Goal: Check status: Check status

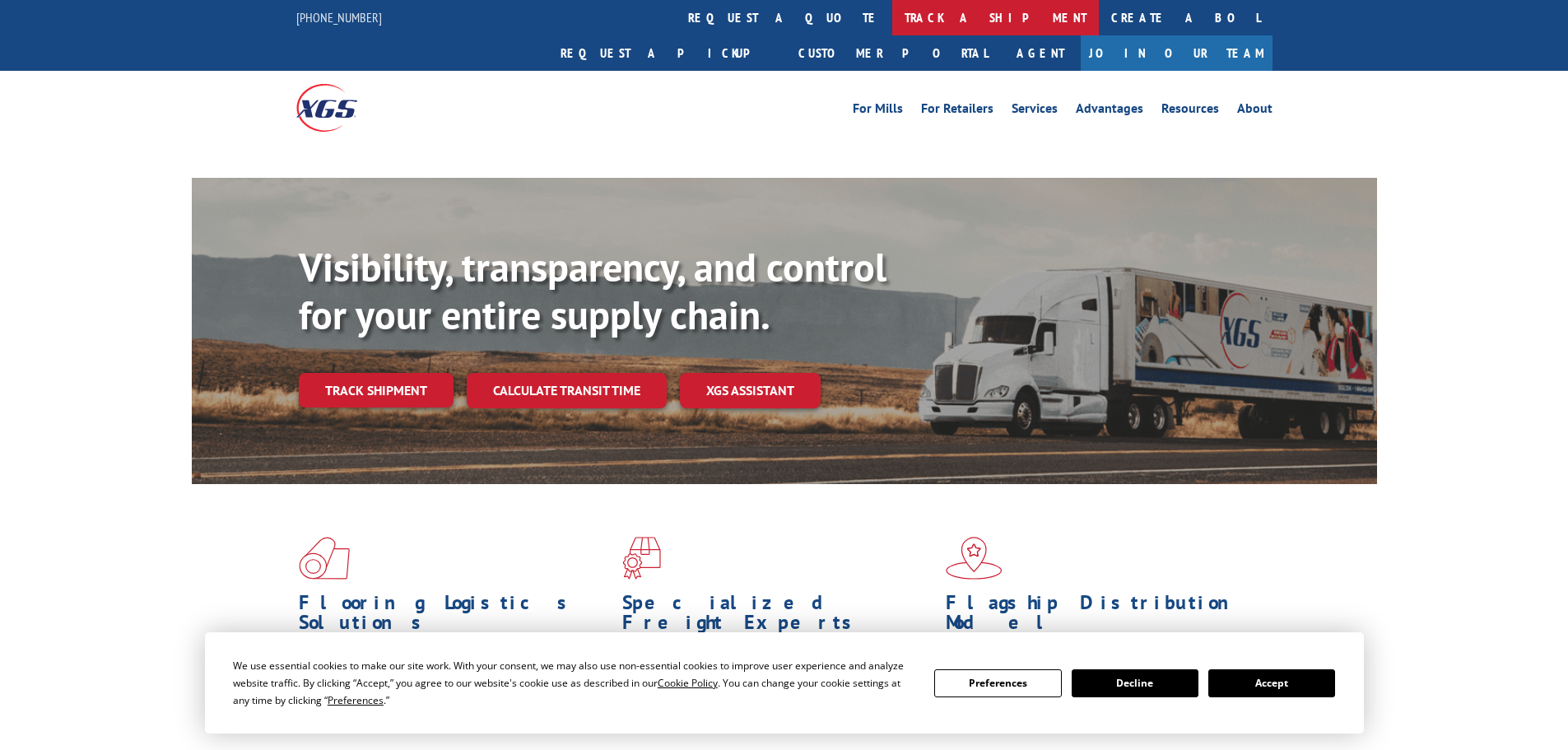
click at [892, 11] on link "track a shipment" at bounding box center [995, 18] width 207 height 35
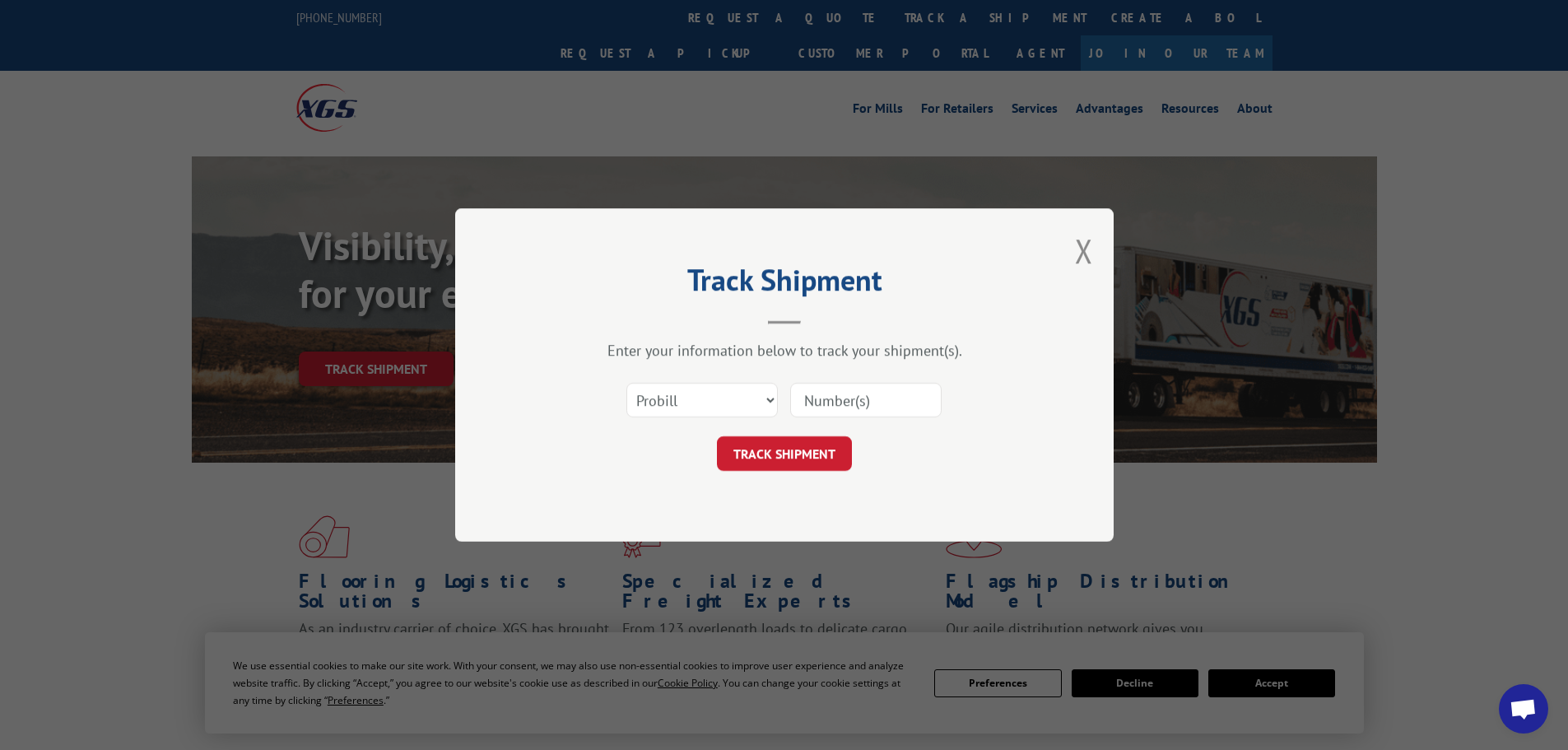
click at [844, 397] on input at bounding box center [865, 400] width 151 height 34
paste input "17515908"
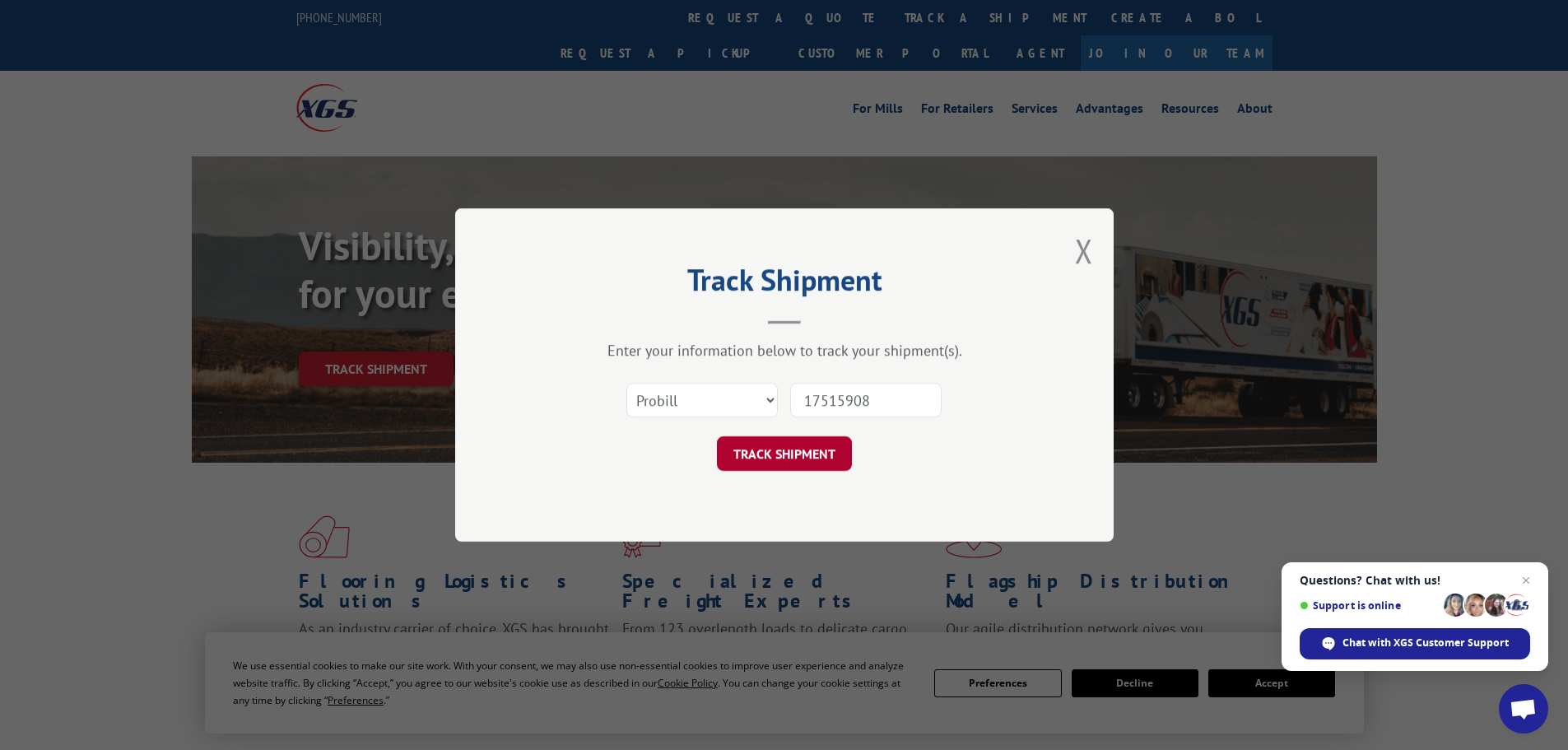
type input "17515908"
click at [783, 451] on button "TRACK SHIPMENT" at bounding box center [784, 454] width 135 height 34
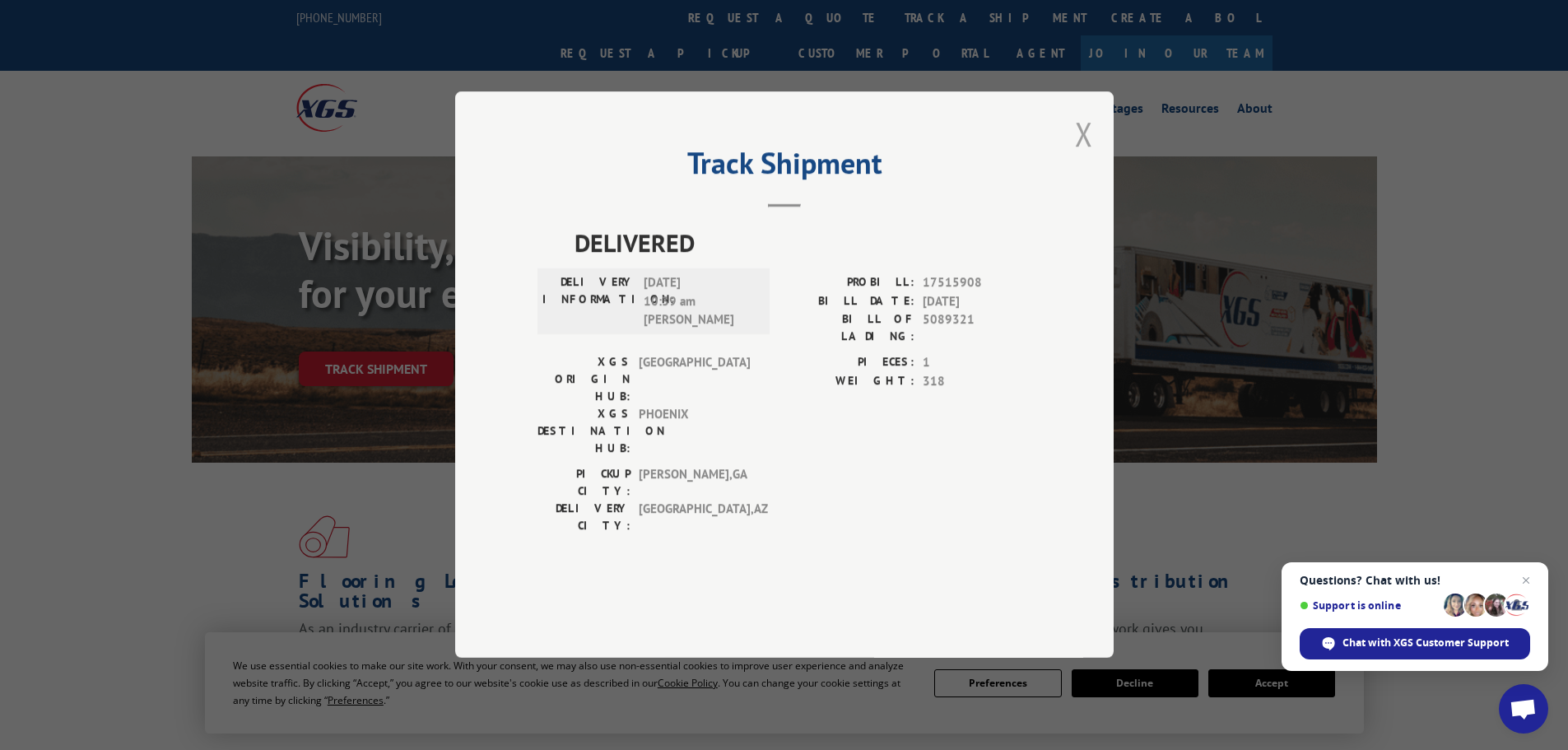
click at [1088, 156] on button "Close modal" at bounding box center [1084, 134] width 18 height 43
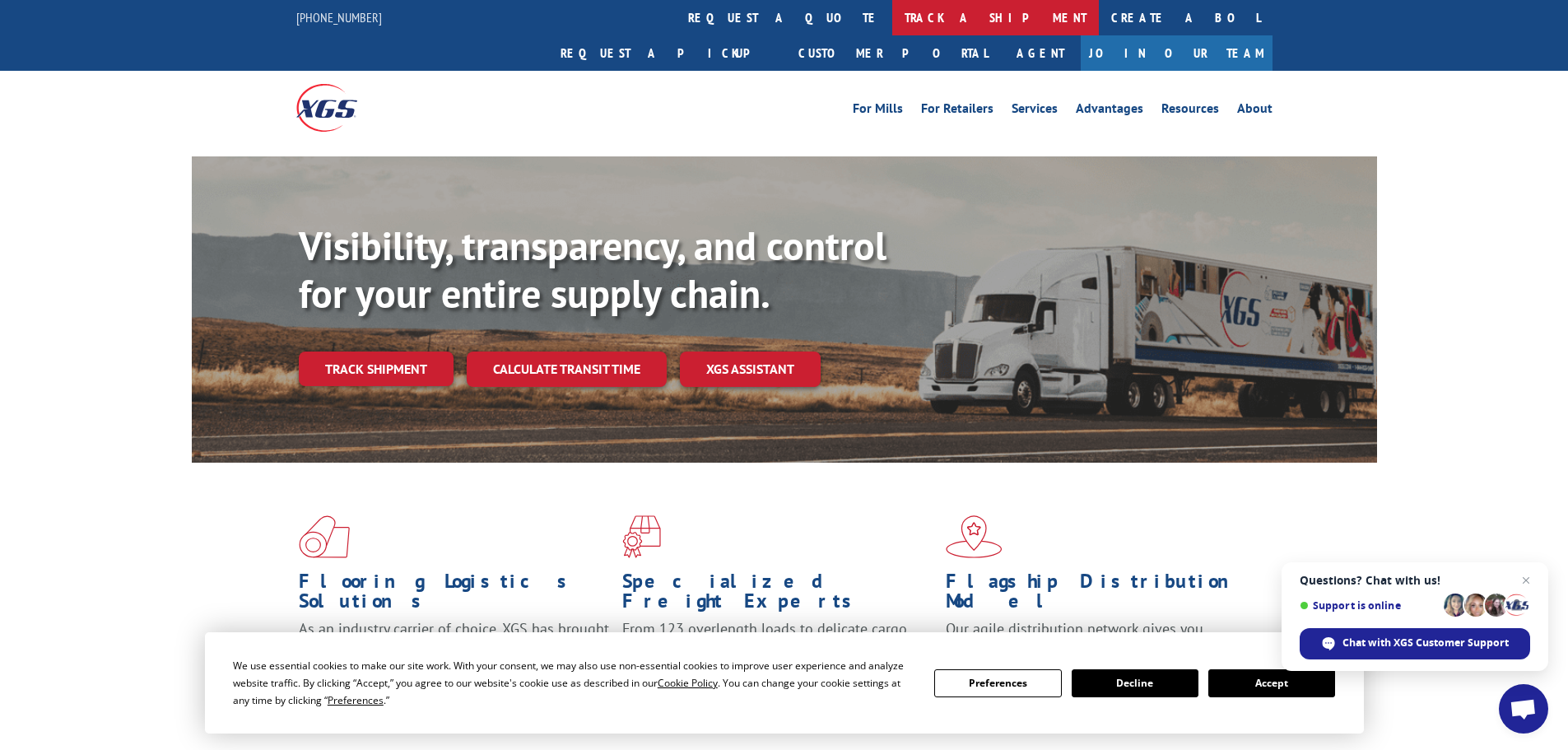
click at [892, 18] on link "track a shipment" at bounding box center [995, 18] width 207 height 35
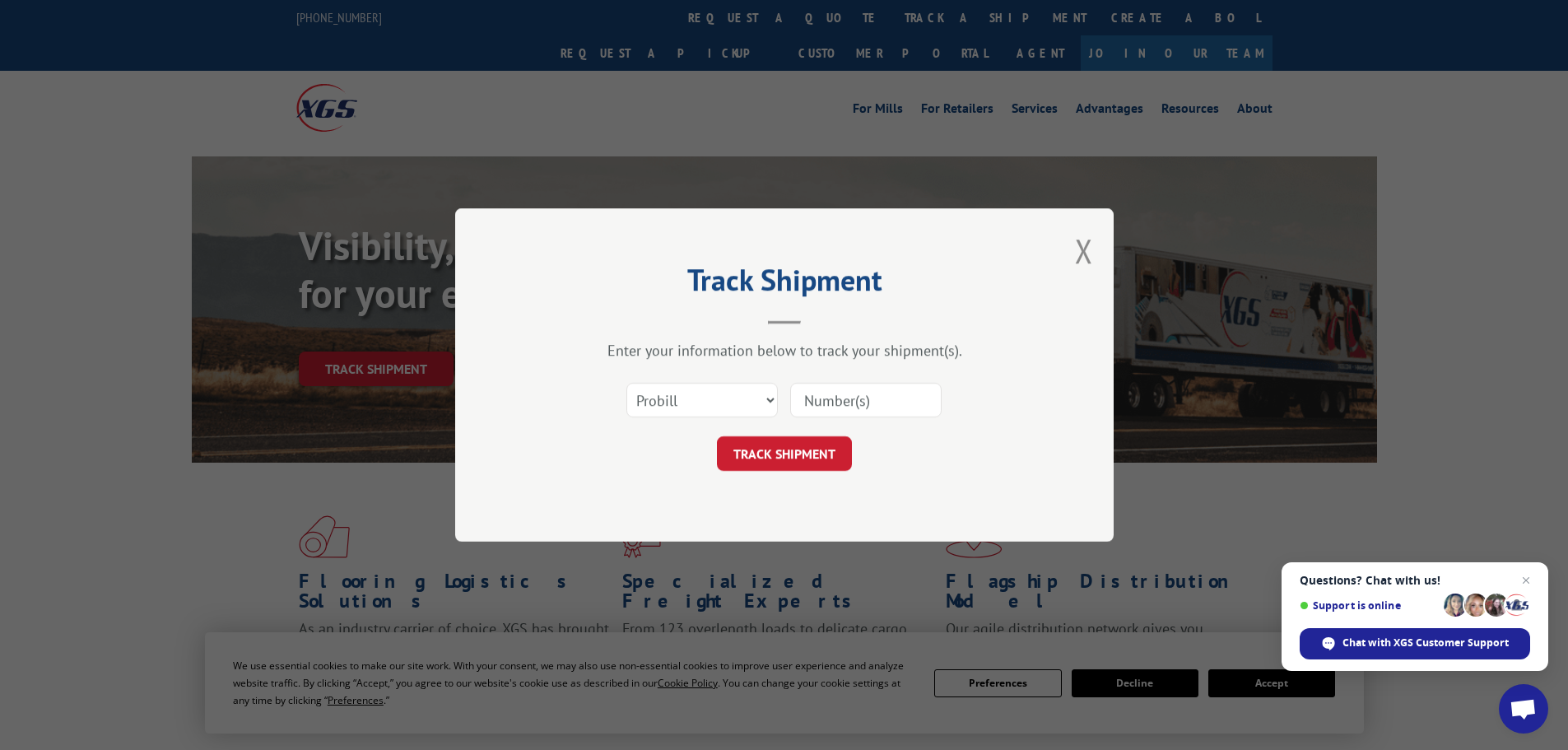
click at [855, 406] on input at bounding box center [865, 400] width 151 height 34
paste input "17520717"
type input "17520717"
click at [807, 460] on button "TRACK SHIPMENT" at bounding box center [784, 454] width 135 height 34
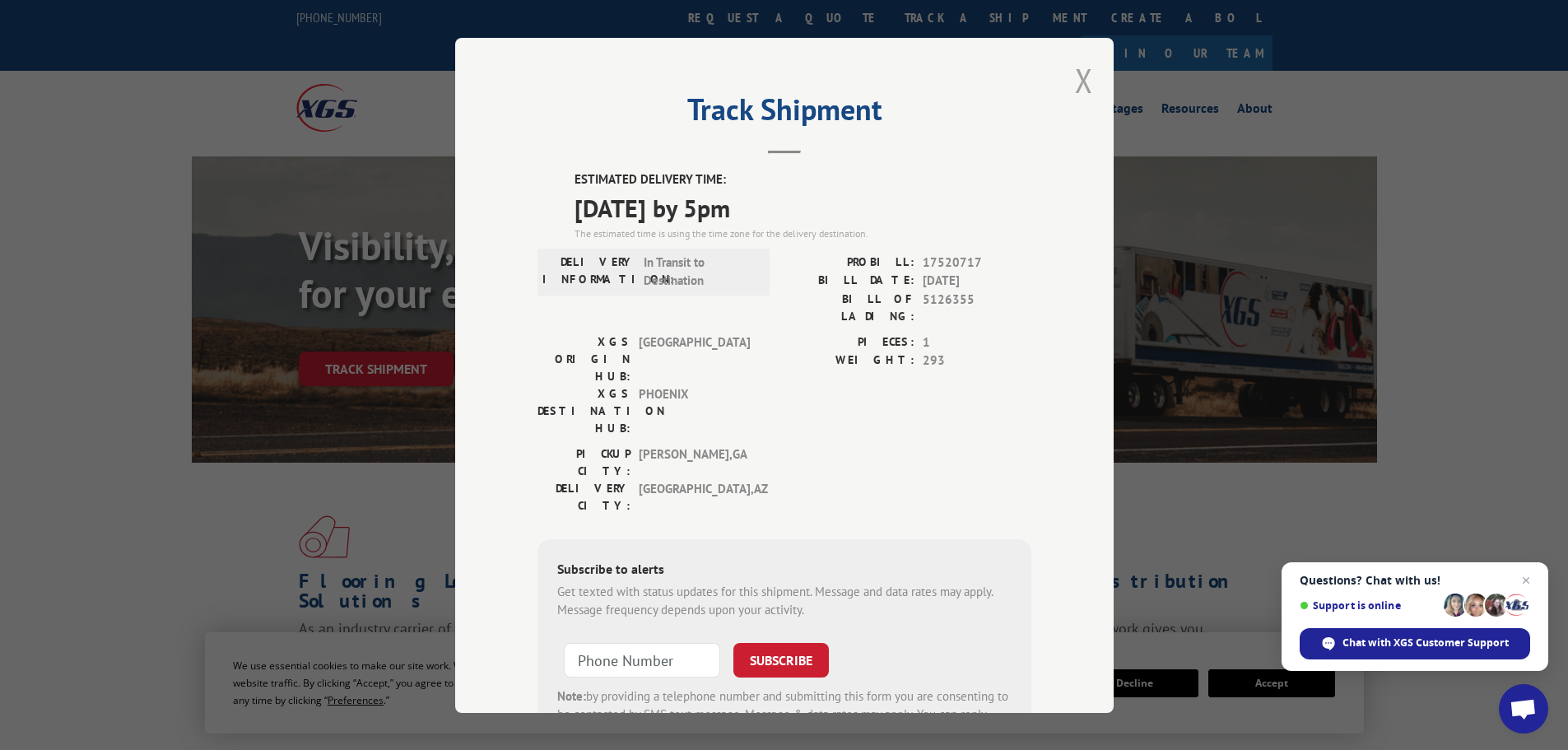
click at [1081, 78] on button "Close modal" at bounding box center [1084, 80] width 18 height 43
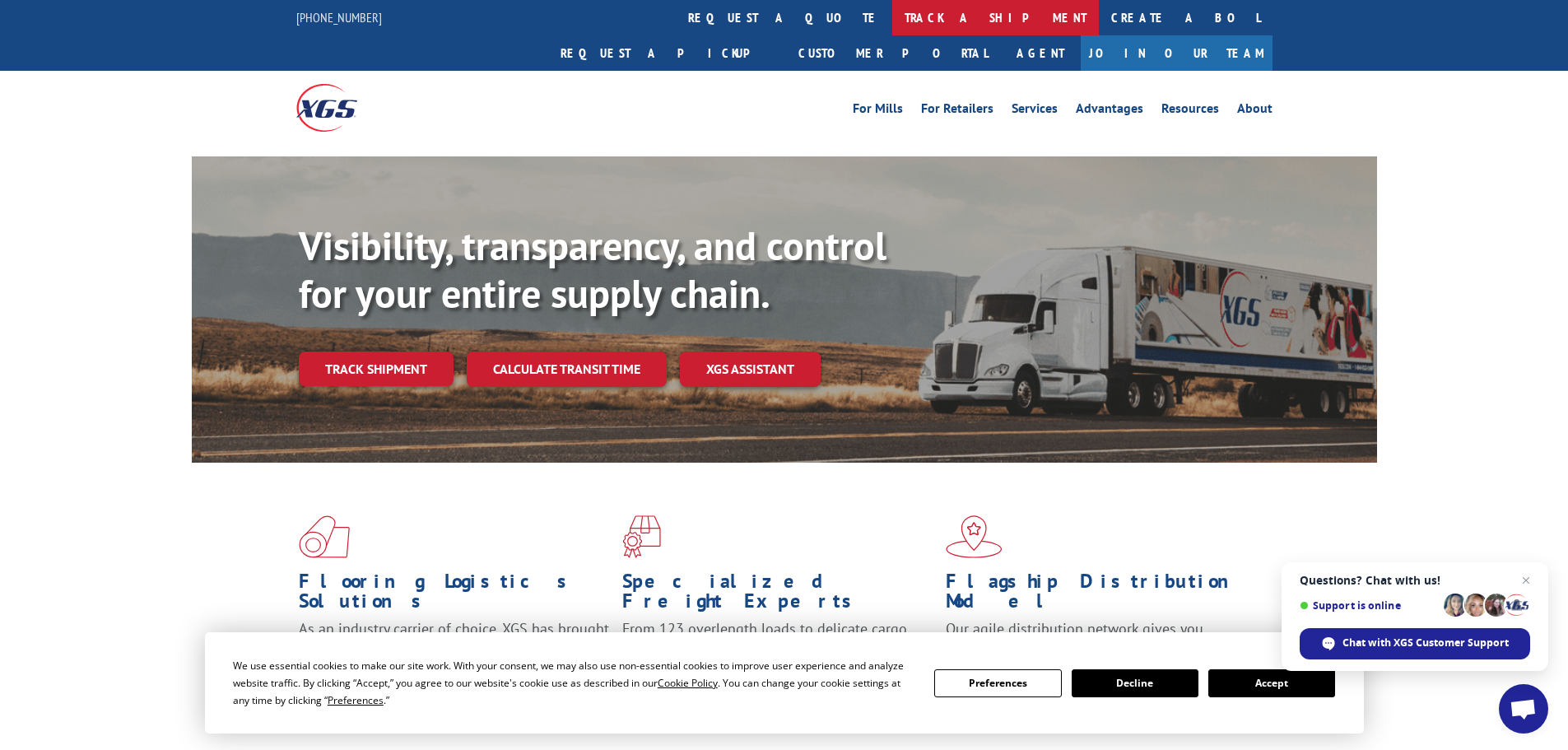
click at [892, 11] on link "track a shipment" at bounding box center [995, 18] width 207 height 35
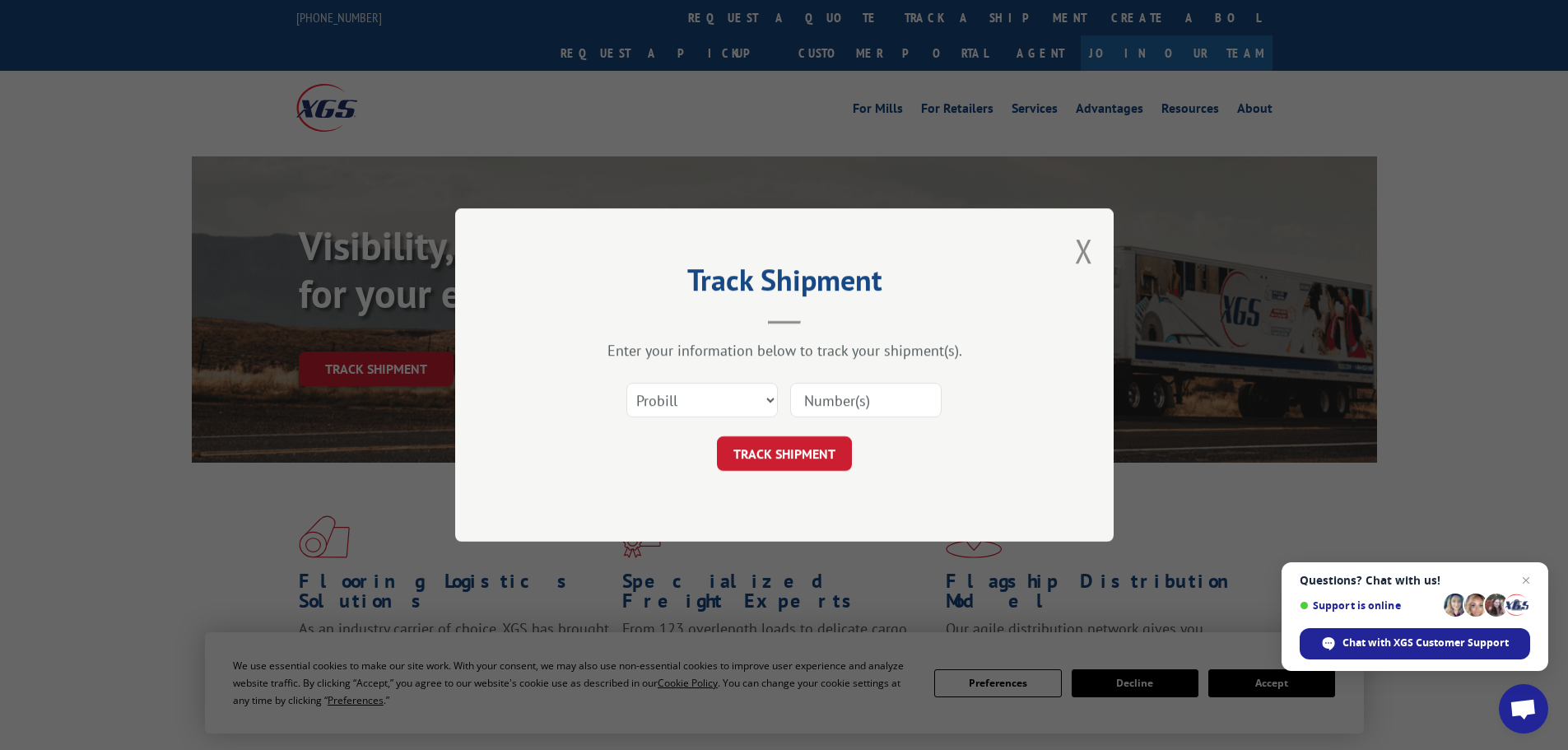
click at [818, 397] on input at bounding box center [865, 400] width 151 height 34
paste input "17468950"
type input "17468950"
click at [814, 448] on button "TRACK SHIPMENT" at bounding box center [784, 454] width 135 height 34
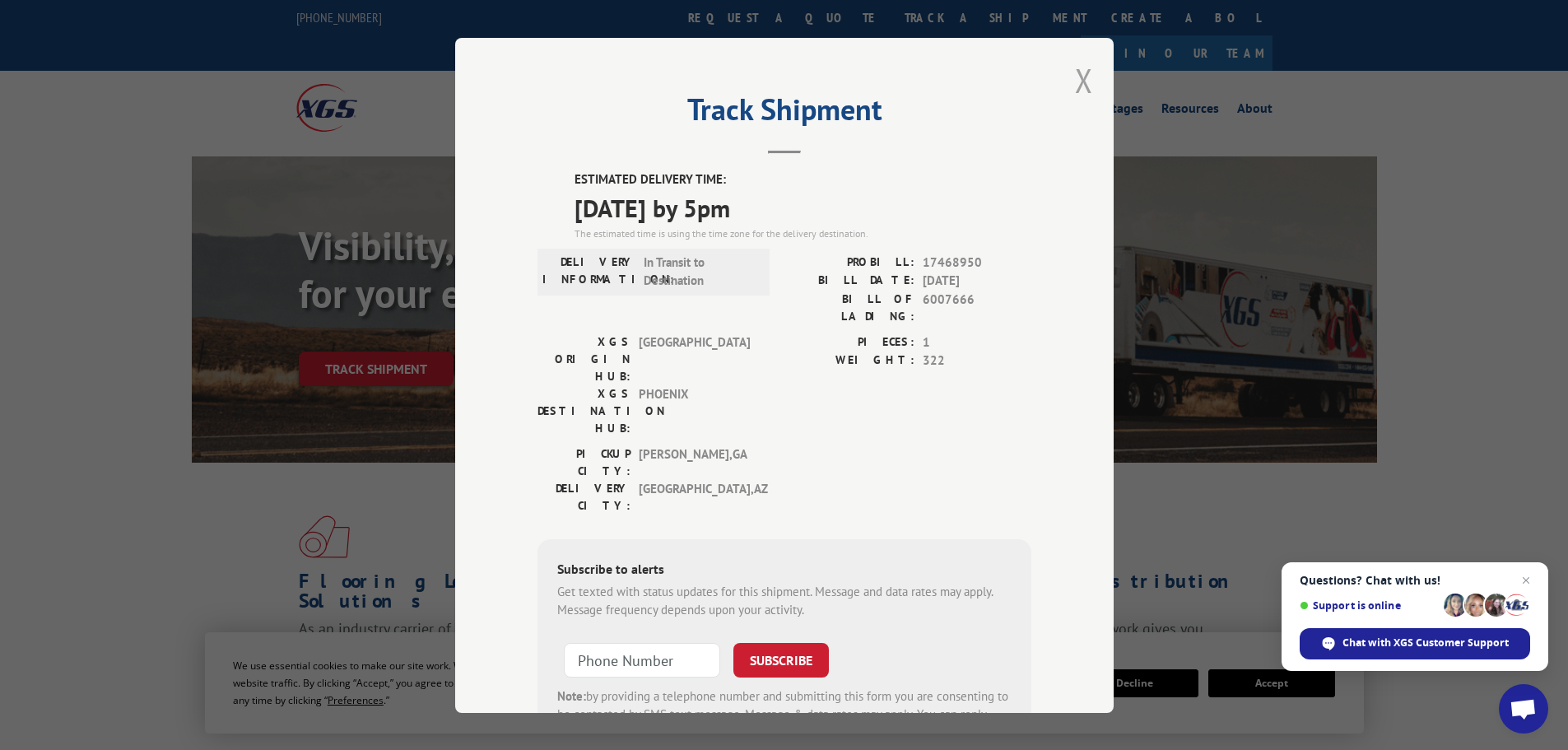
drag, startPoint x: 1073, startPoint y: 80, endPoint x: 1064, endPoint y: 66, distance: 16.6
click at [1075, 79] on button "Close modal" at bounding box center [1084, 80] width 18 height 43
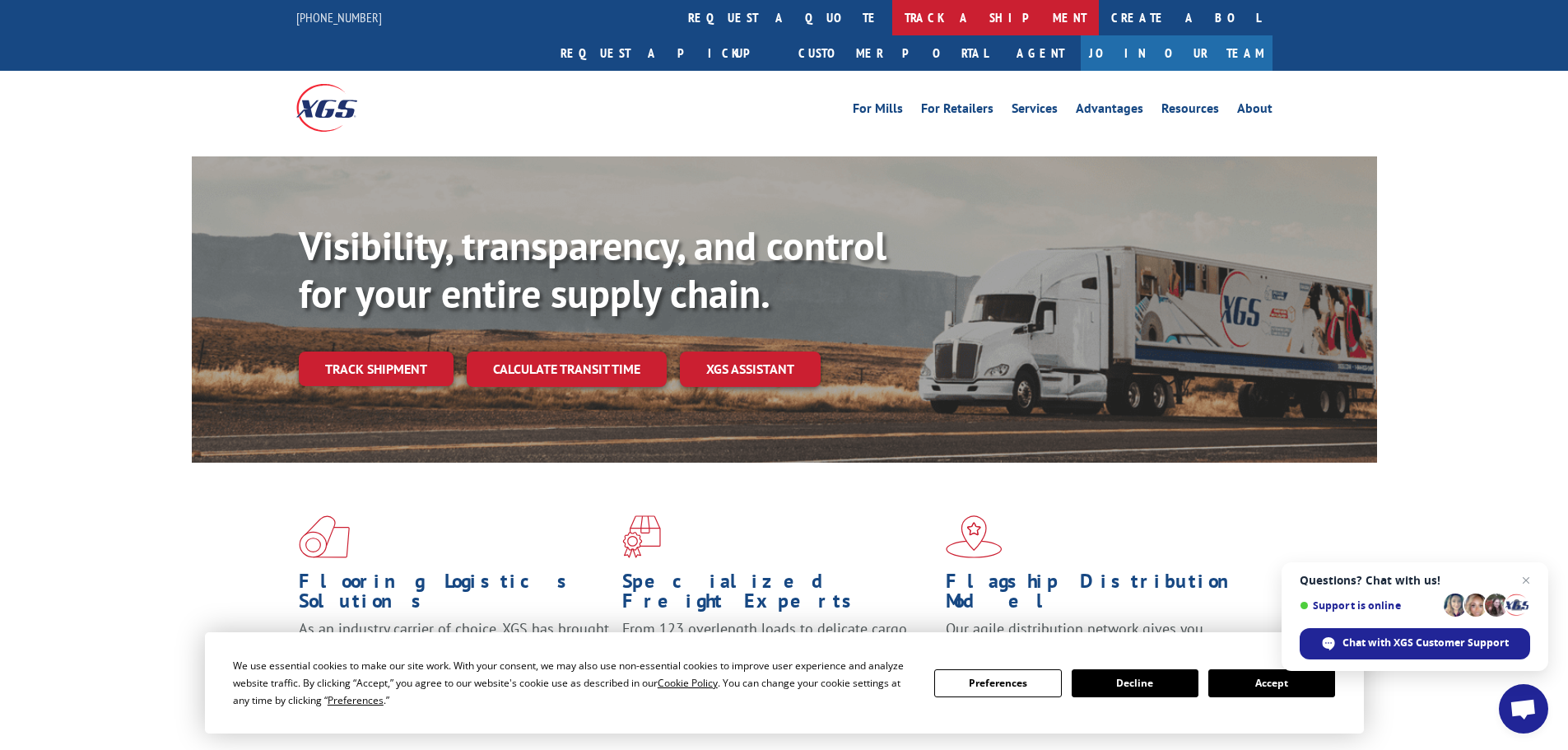
click at [892, 18] on link "track a shipment" at bounding box center [995, 18] width 207 height 35
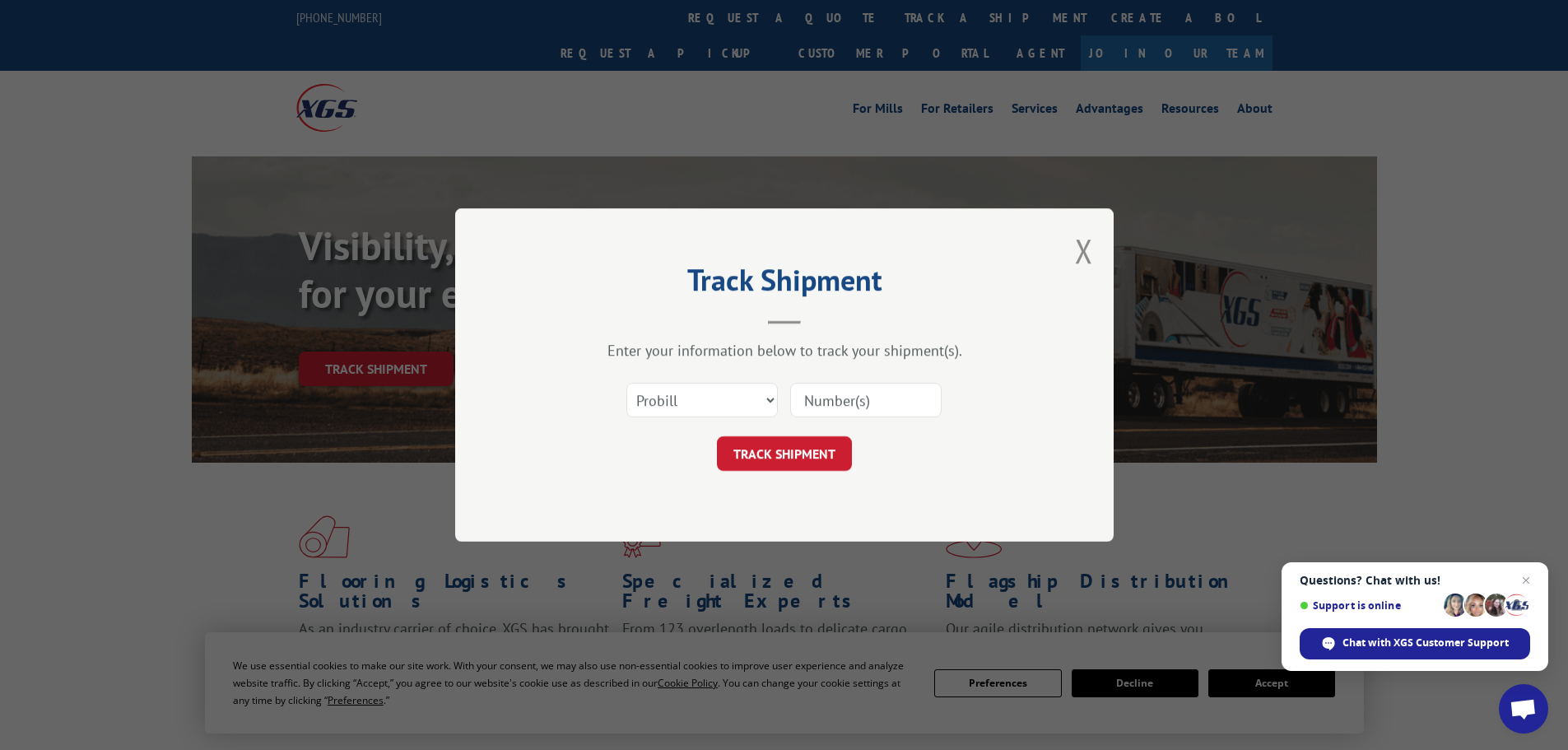
click at [826, 389] on input at bounding box center [865, 400] width 151 height 34
paste input "17593094"
type input "17593094"
click at [798, 448] on button "TRACK SHIPMENT" at bounding box center [784, 454] width 135 height 34
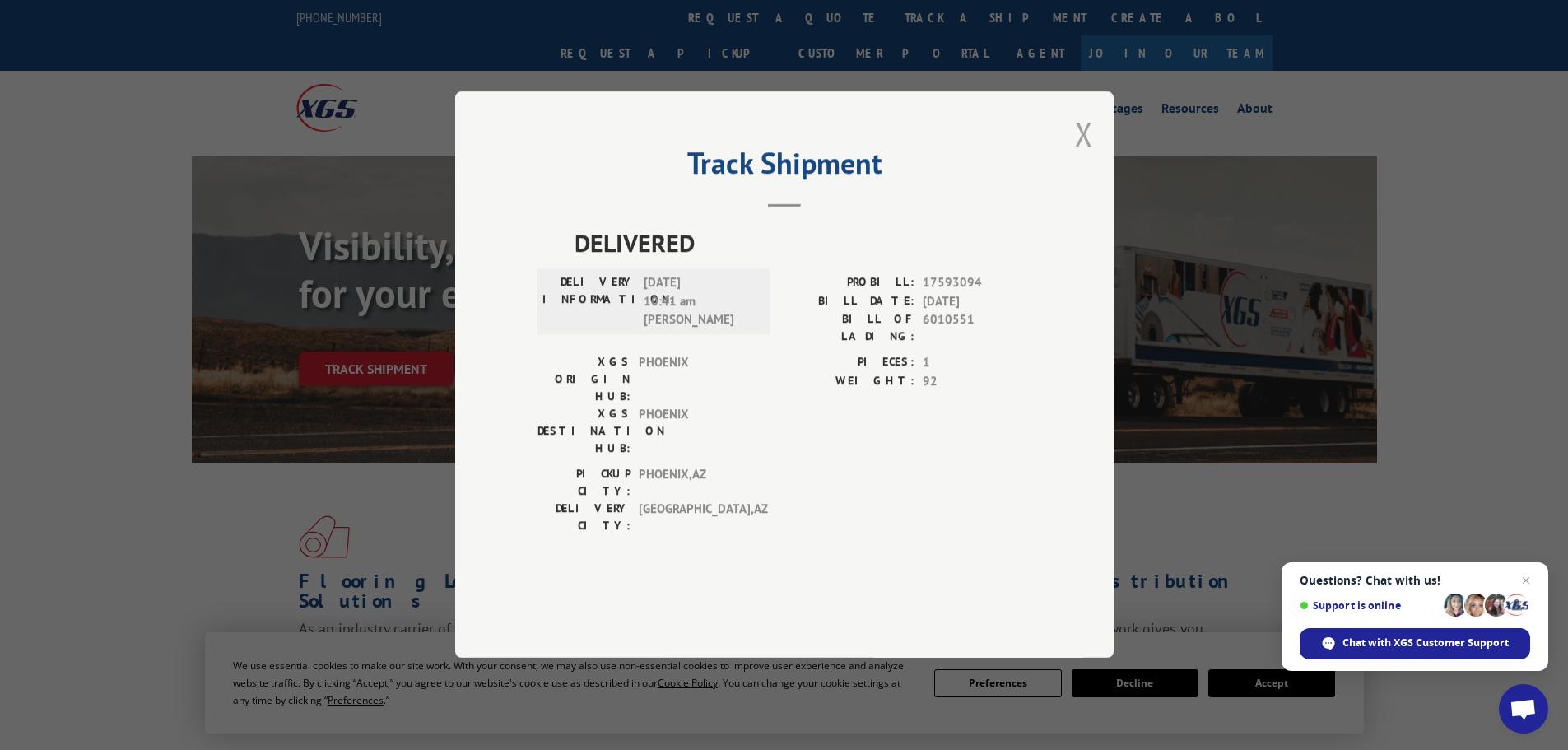
click at [1086, 156] on button "Close modal" at bounding box center [1084, 134] width 18 height 43
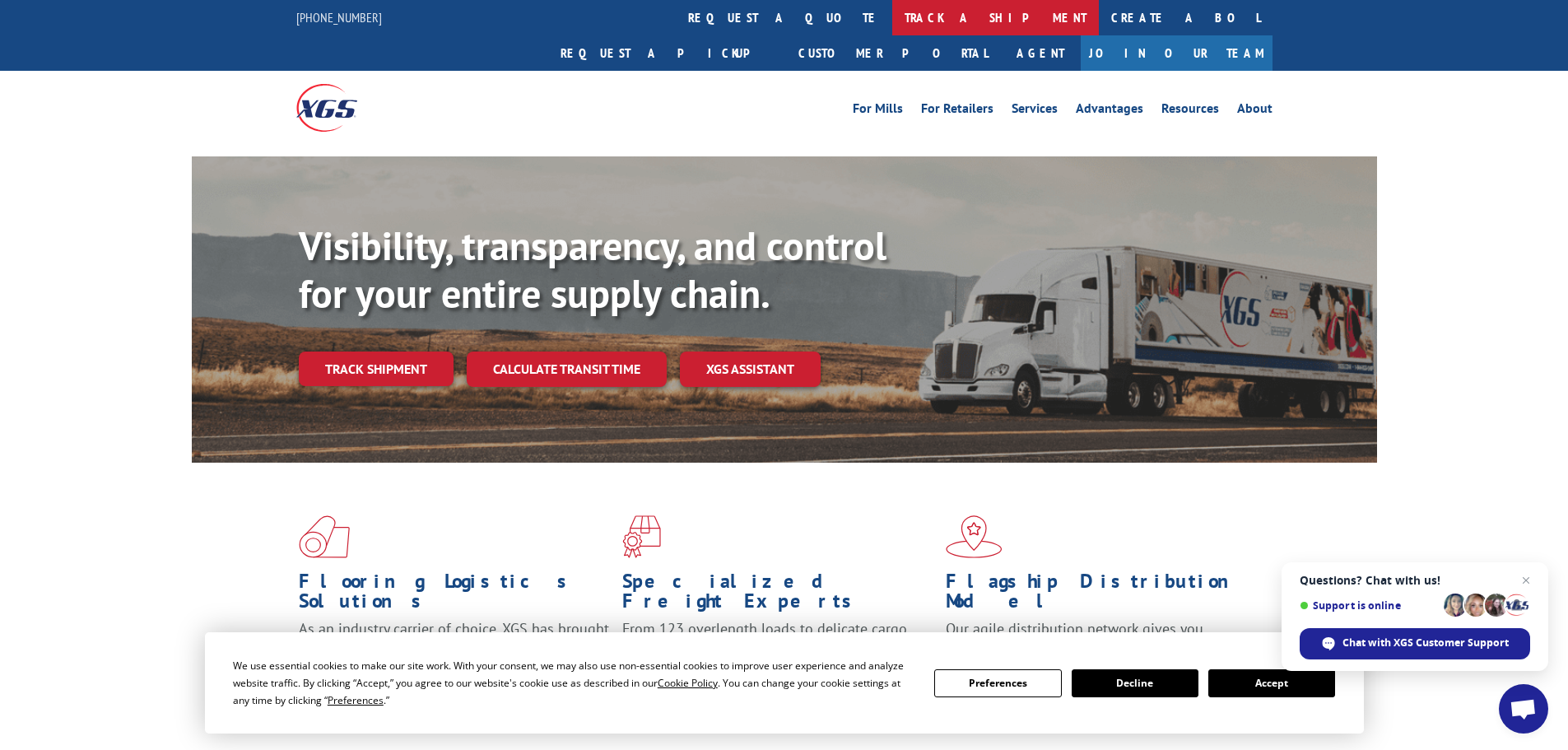
click at [892, 11] on link "track a shipment" at bounding box center [995, 18] width 207 height 35
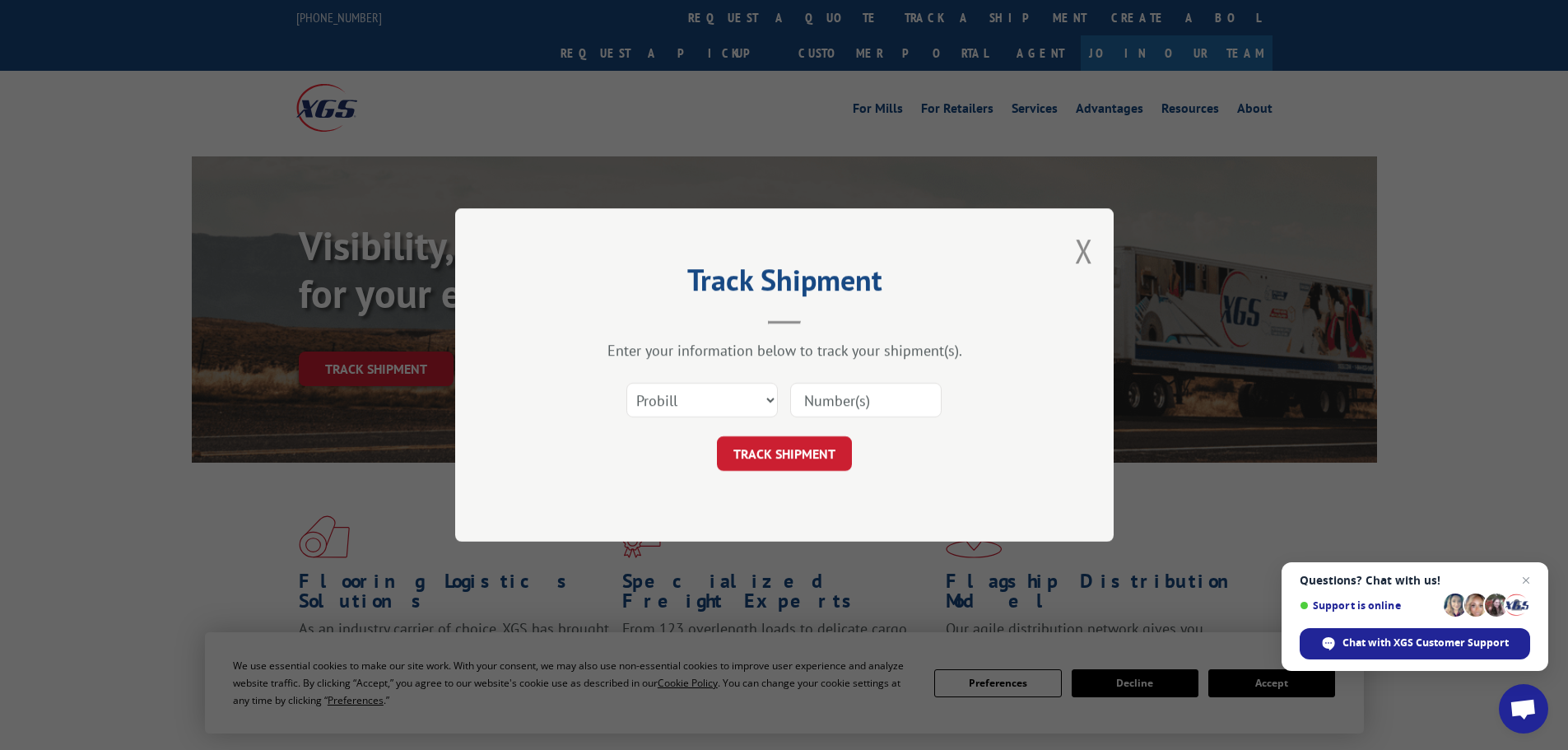
click at [832, 392] on input at bounding box center [865, 400] width 151 height 34
paste input "16754976"
type input "16754976"
click at [814, 459] on button "TRACK SHIPMENT" at bounding box center [784, 454] width 135 height 34
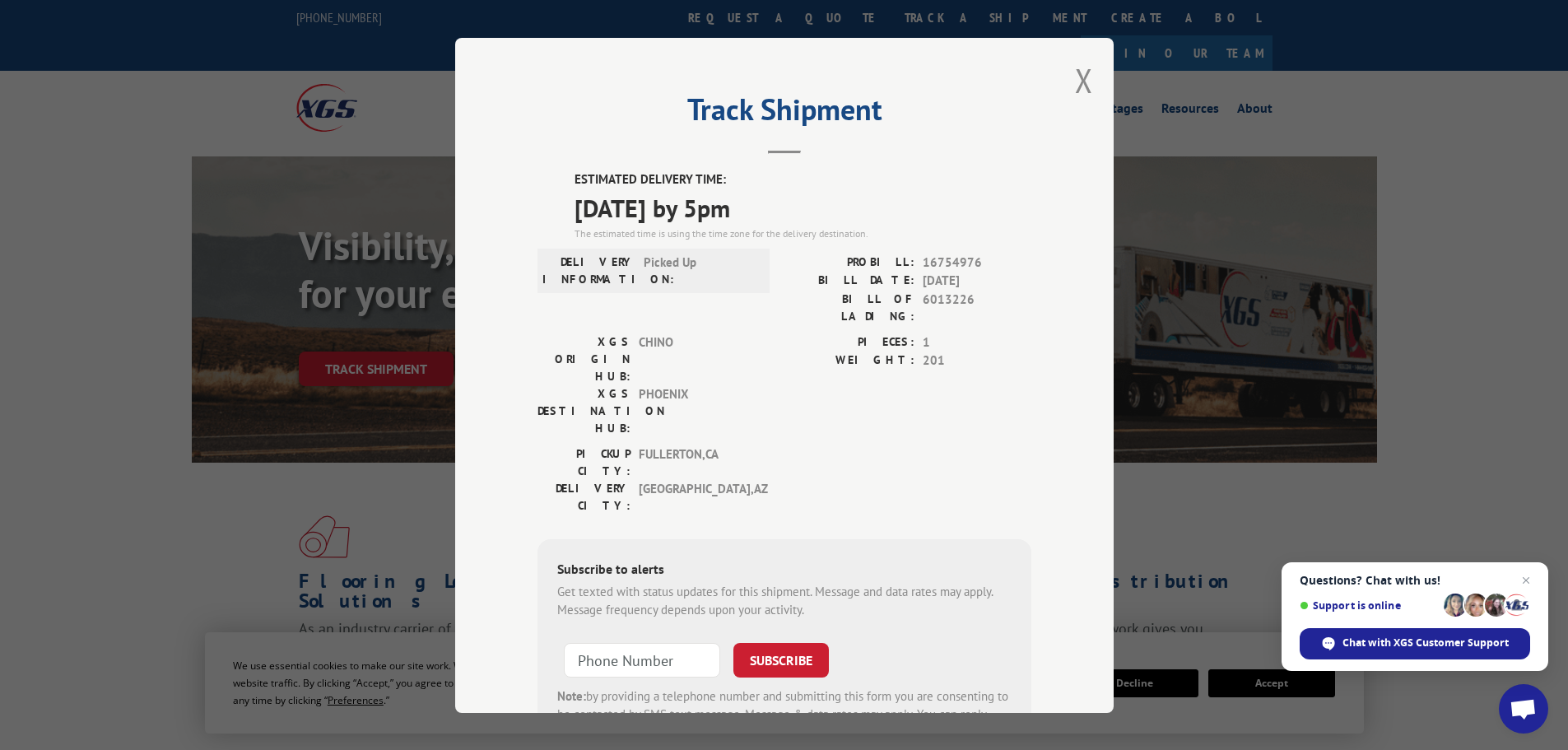
drag, startPoint x: 790, startPoint y: 206, endPoint x: 555, endPoint y: 172, distance: 237.4
click at [555, 172] on div "ESTIMATED DELIVERY TIME: [DATE] by 5pm The estimated time is using the time zon…" at bounding box center [784, 467] width 494 height 593
copy div "ESTIMATED DELIVERY TIME: [DATE] by 5pm"
